Goal: Task Accomplishment & Management: Manage account settings

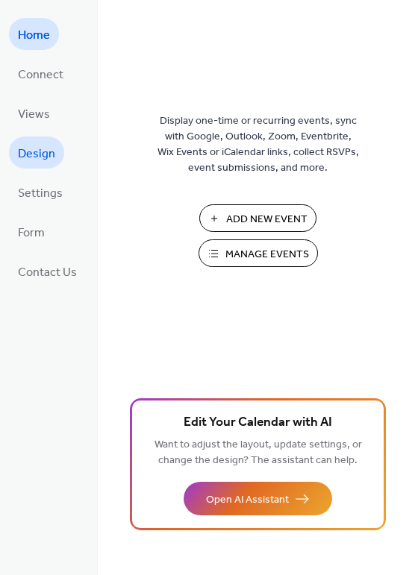
click at [48, 142] on span "Design" at bounding box center [36, 153] width 37 height 23
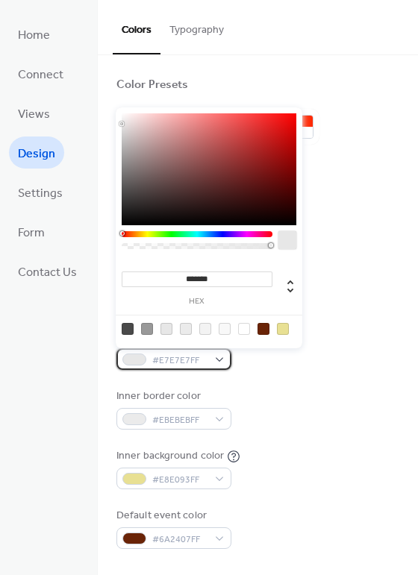
click at [170, 359] on span "#E7E7E7FF" at bounding box center [179, 361] width 55 height 16
click at [260, 329] on div at bounding box center [263, 329] width 12 height 12
type input "*******"
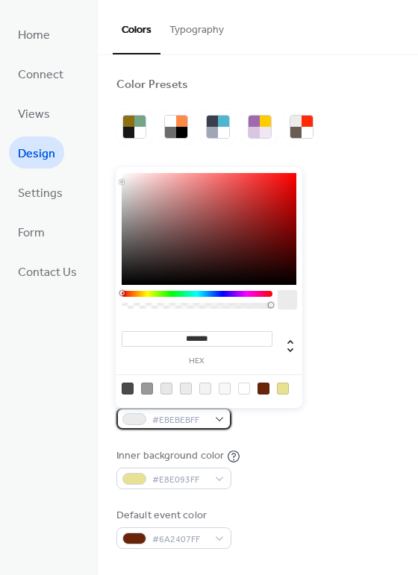
click at [125, 412] on div "#EBEBEBFF" at bounding box center [173, 419] width 115 height 22
click at [264, 392] on div at bounding box center [263, 389] width 12 height 12
type input "*******"
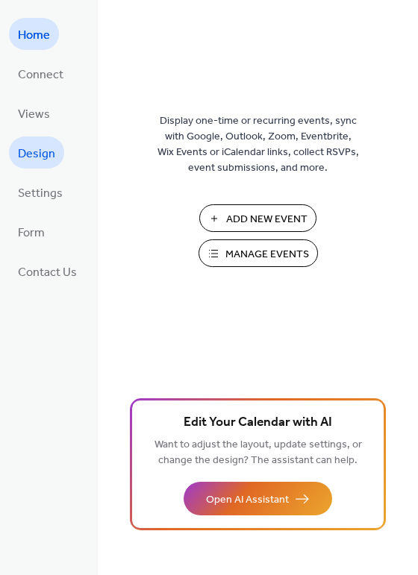
click at [34, 154] on span "Design" at bounding box center [36, 153] width 37 height 23
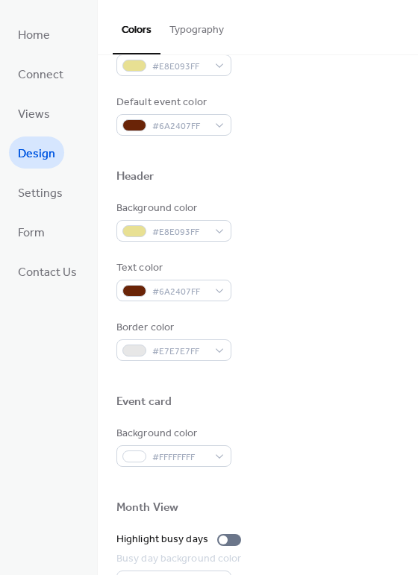
scroll to position [414, 0]
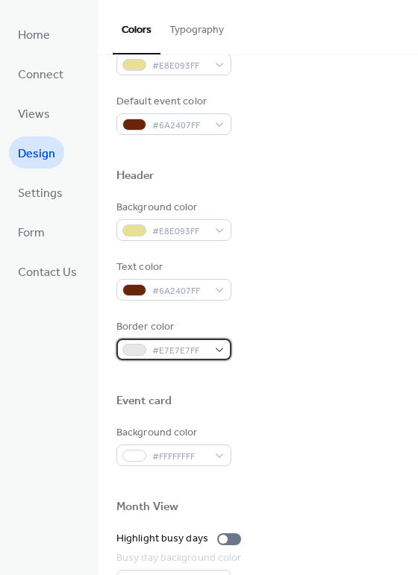
click at [136, 347] on div at bounding box center [134, 350] width 24 height 12
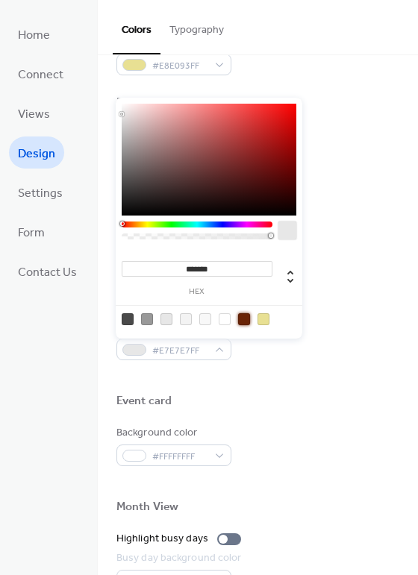
click at [240, 318] on div at bounding box center [244, 319] width 12 height 12
type input "*******"
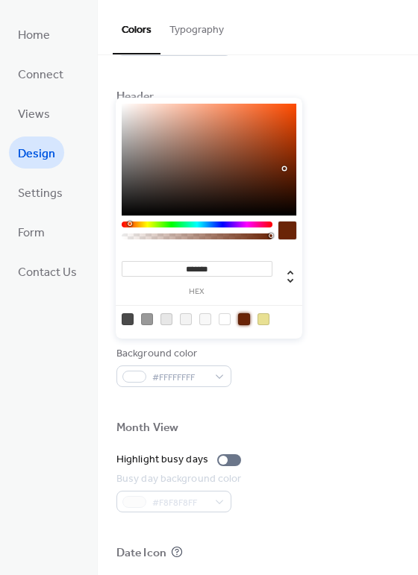
scroll to position [497, 0]
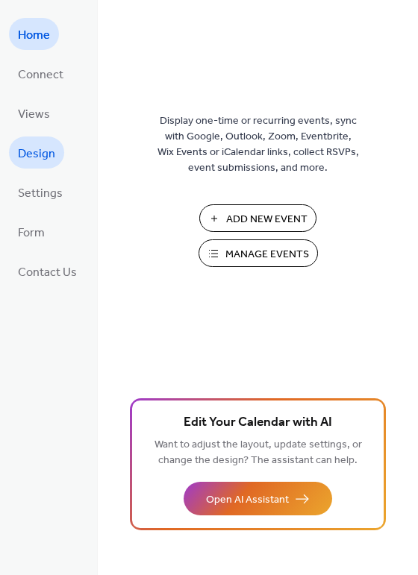
click at [32, 161] on span "Design" at bounding box center [36, 153] width 37 height 23
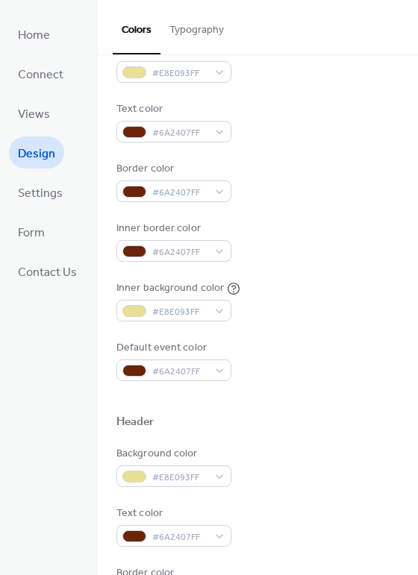
scroll to position [166, 0]
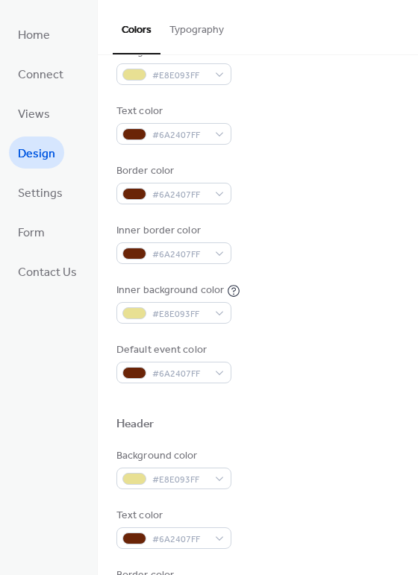
click at [148, 113] on div "Text color" at bounding box center [172, 112] width 112 height 16
click at [216, 132] on div "#6A2407FF" at bounding box center [173, 134] width 115 height 22
